Goal: Task Accomplishment & Management: Use online tool/utility

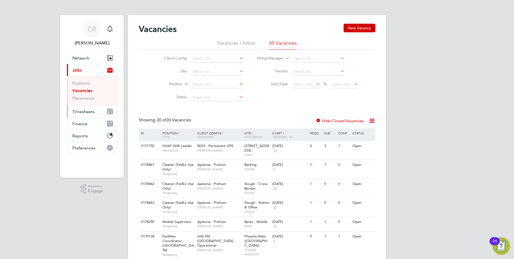
click at [88, 112] on span "Timesheets" at bounding box center [83, 111] width 22 height 5
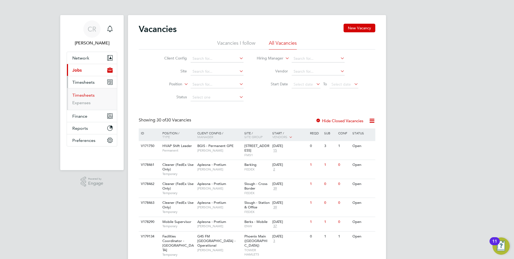
click at [82, 95] on link "Timesheets" at bounding box center [83, 95] width 22 height 5
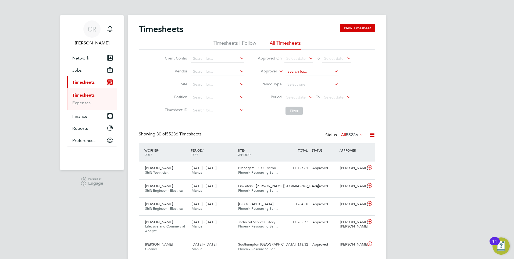
click at [297, 70] on input at bounding box center [312, 72] width 53 height 8
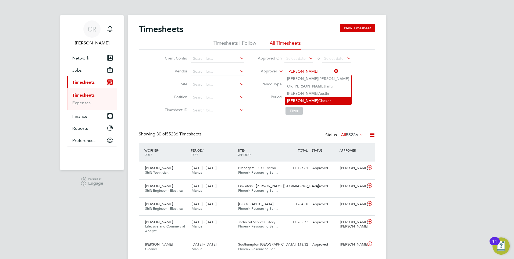
click at [311, 100] on li "Samuel Clacker" at bounding box center [318, 100] width 66 height 7
type input "Samuel Clacker"
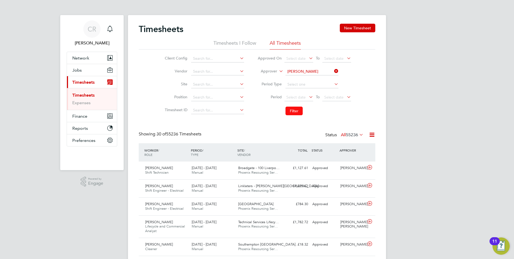
click at [296, 111] on button "Filter" at bounding box center [294, 111] width 17 height 9
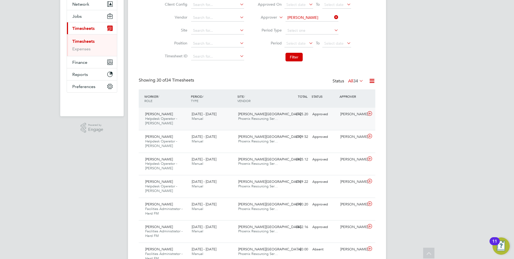
click at [323, 118] on div "Approved" at bounding box center [324, 114] width 28 height 9
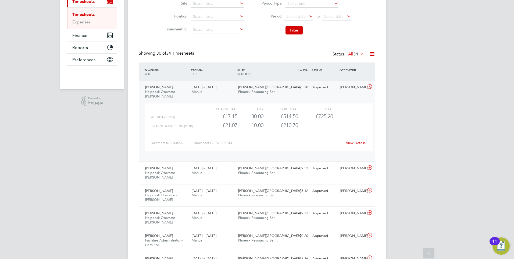
click at [358, 143] on link "View Details" at bounding box center [356, 142] width 20 height 5
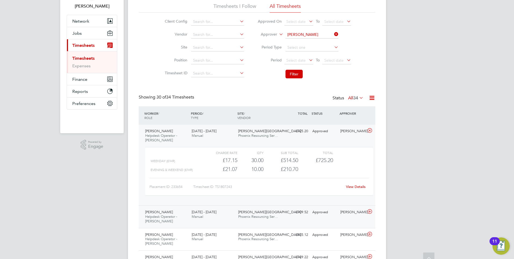
scroll to position [134, 0]
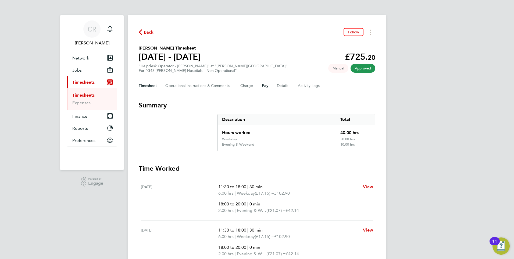
click at [264, 88] on button "Pay" at bounding box center [265, 85] width 6 height 13
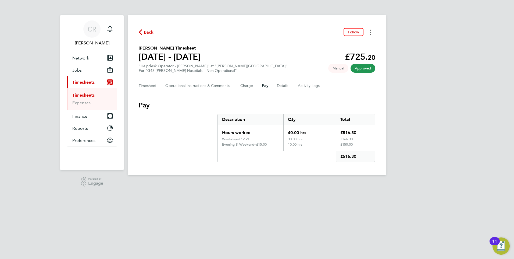
click at [369, 31] on button "Timesheets Menu" at bounding box center [371, 32] width 10 height 8
click at [329, 44] on link "Download timesheet" at bounding box center [343, 44] width 65 height 11
